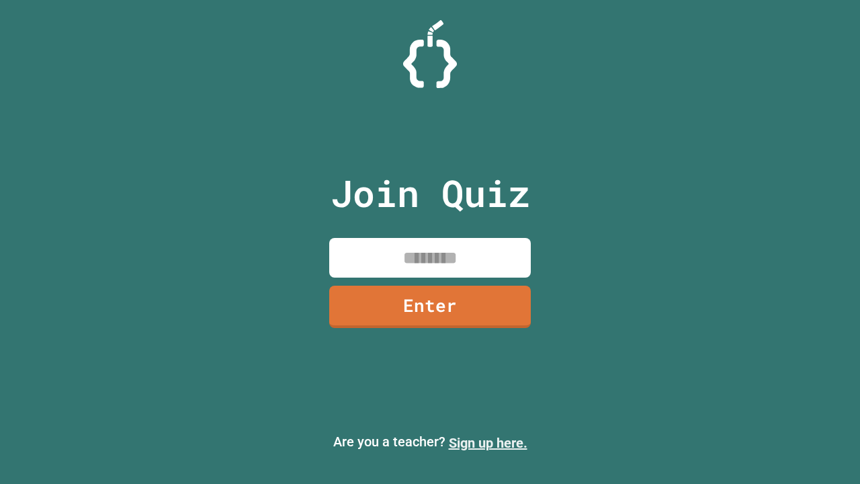
click at [488, 443] on link "Sign up here." at bounding box center [488, 443] width 79 height 16
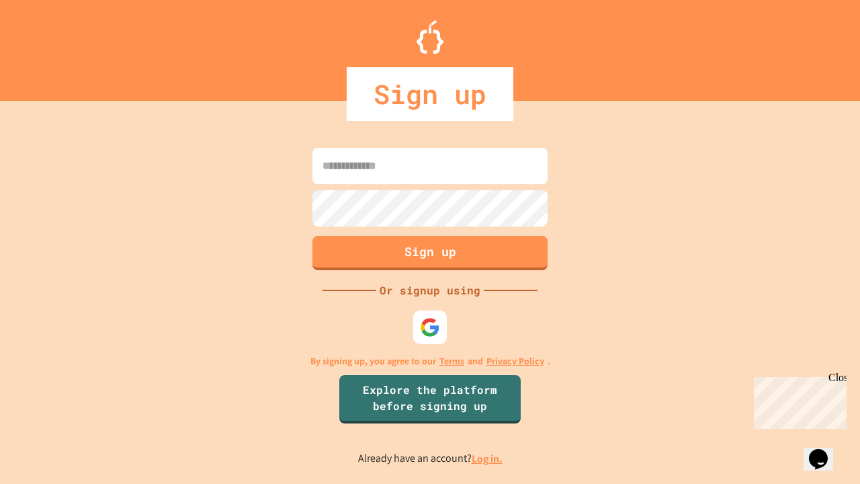
click at [488, 458] on link "Log in." at bounding box center [486, 458] width 31 height 14
